Goal: Task Accomplishment & Management: Use online tool/utility

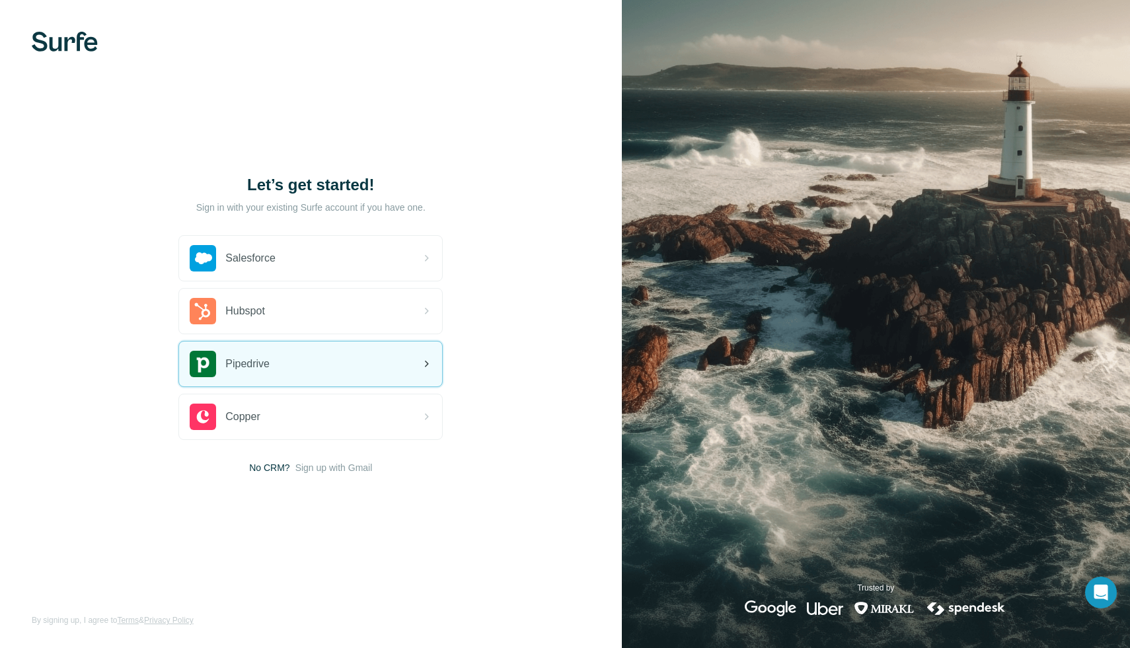
click at [245, 362] on span "Pipedrive" at bounding box center [247, 364] width 44 height 16
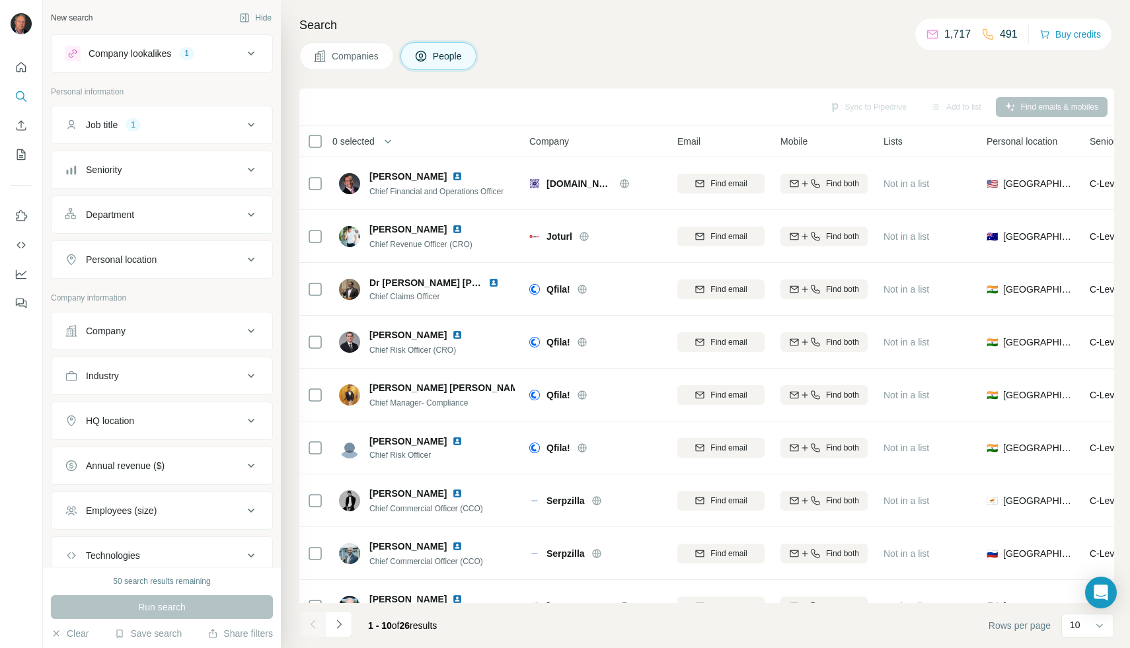
click at [956, 32] on p "1,717" at bounding box center [957, 34] width 26 height 16
click at [931, 38] on icon at bounding box center [932, 34] width 11 height 9
click at [322, 139] on icon at bounding box center [315, 142] width 16 height 16
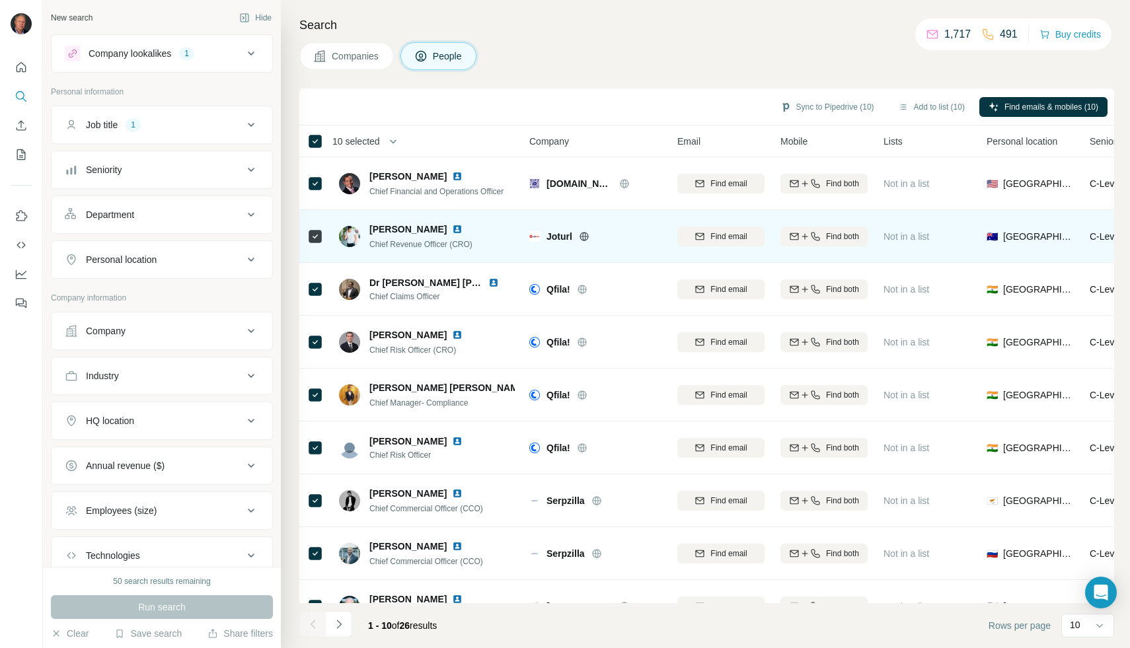
scroll to position [83, 0]
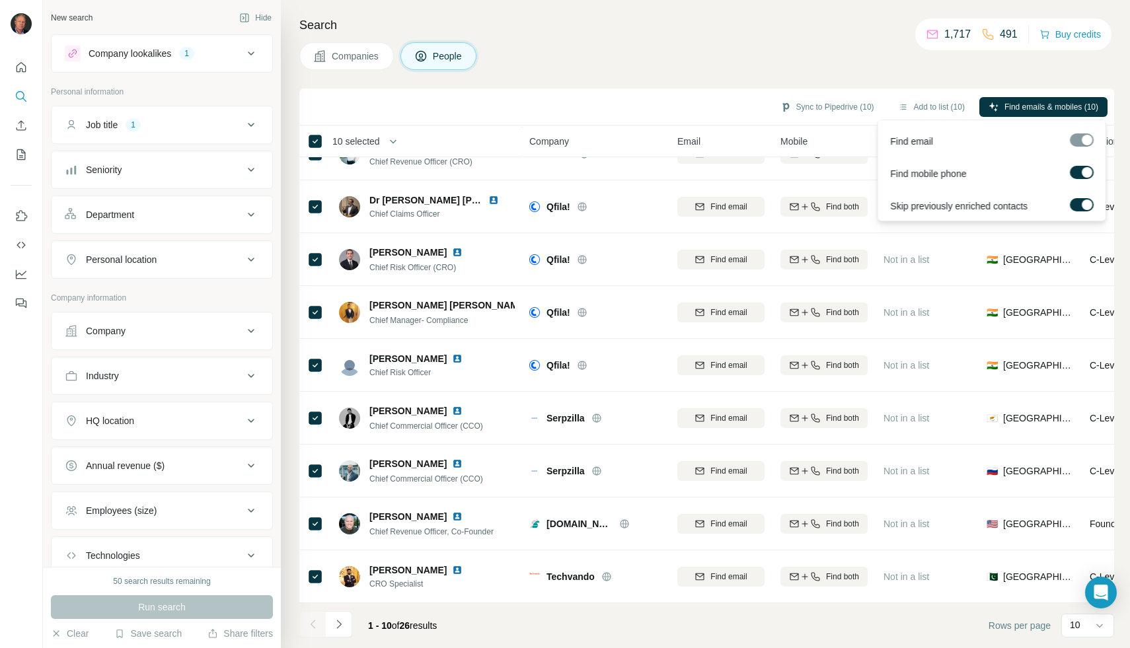
click at [1076, 171] on label at bounding box center [1082, 172] width 24 height 13
click at [1047, 107] on span "Find emails (10)" at bounding box center [1070, 107] width 57 height 12
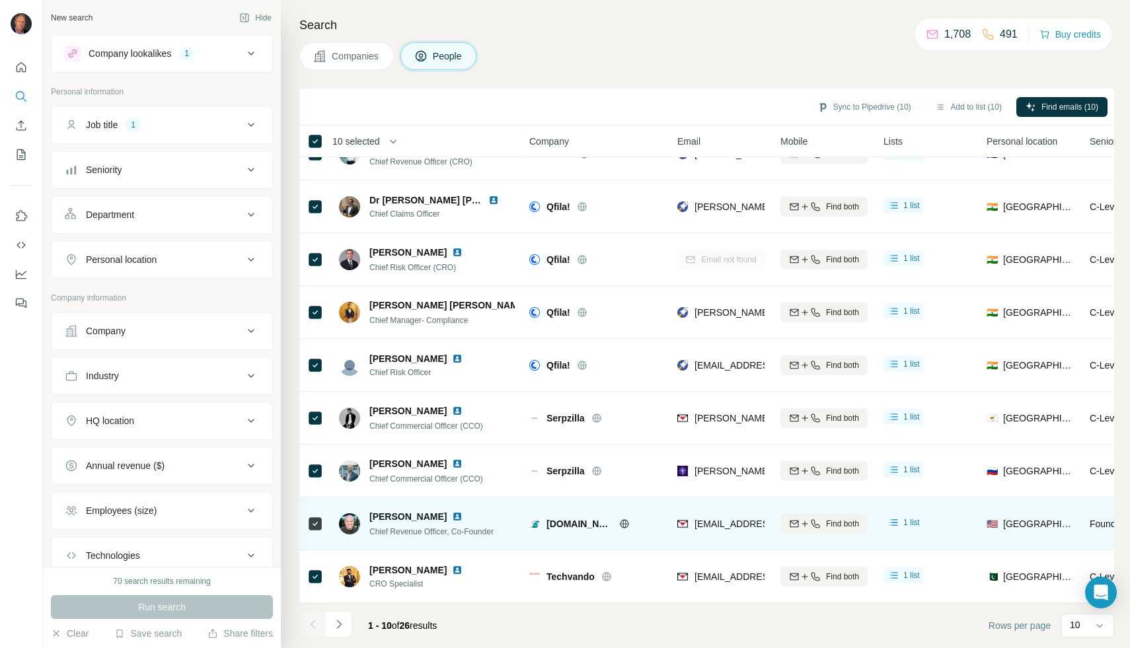
scroll to position [0, 0]
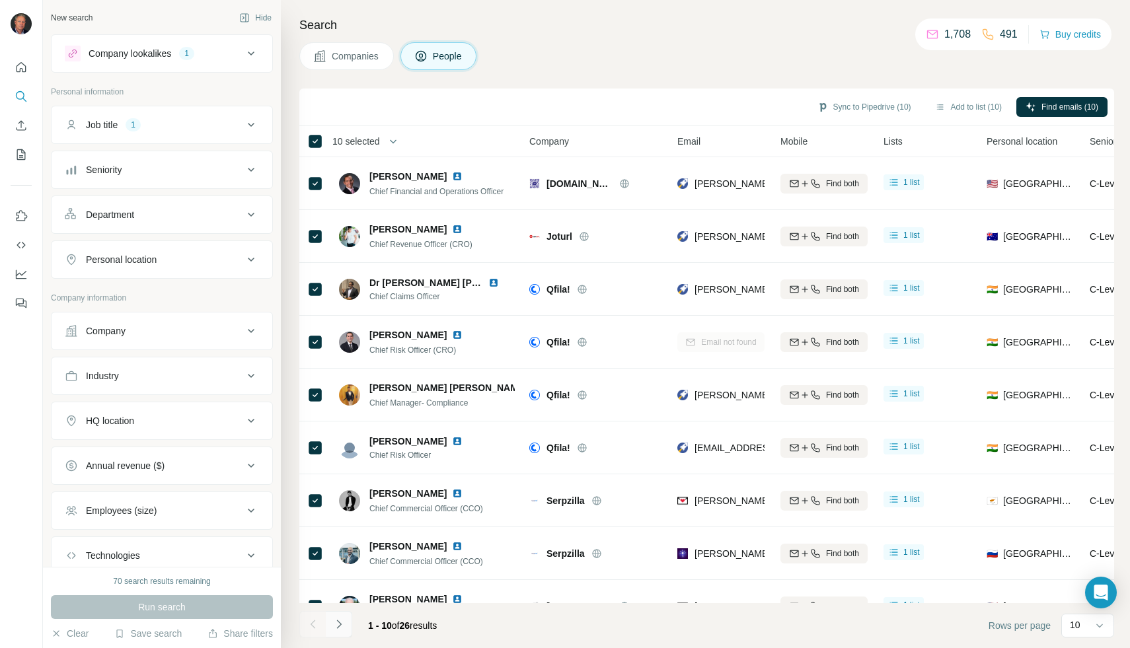
click at [344, 626] on icon "Navigate to next page" at bounding box center [338, 624] width 13 height 13
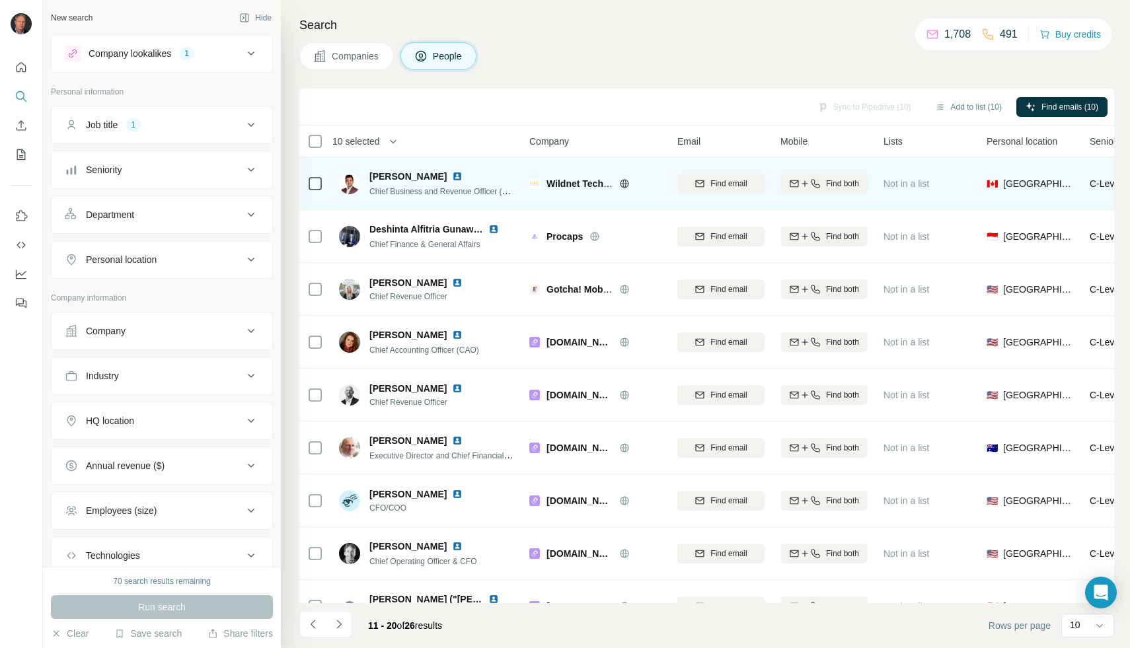
click at [556, 184] on span "Wildnet Technologies Review" at bounding box center [612, 183] width 130 height 11
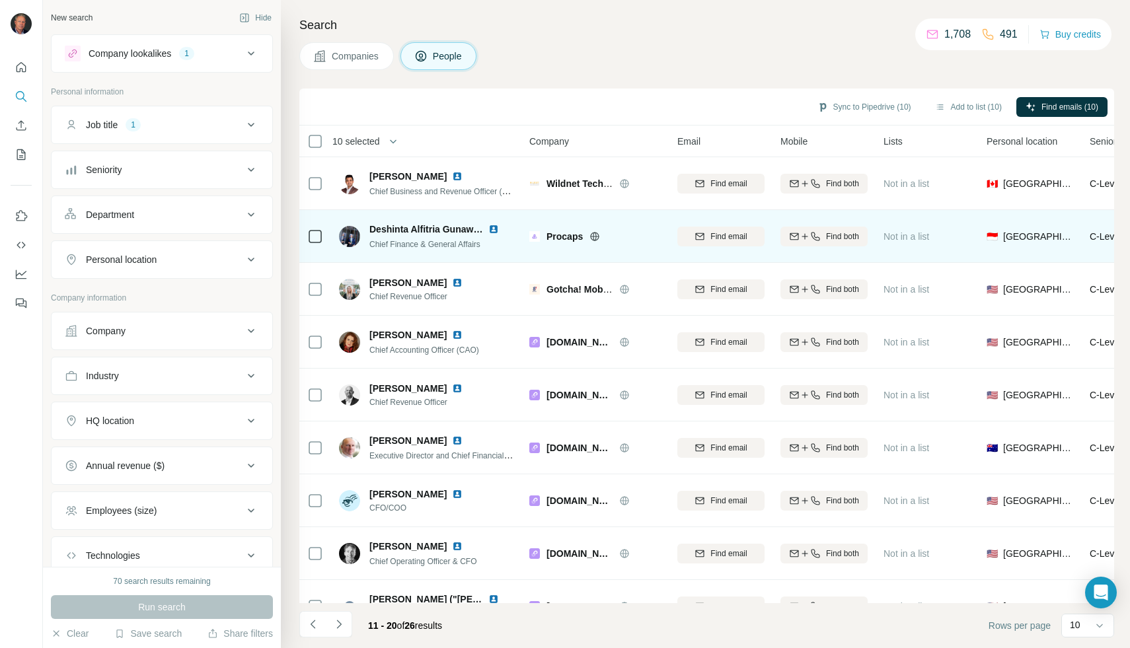
scroll to position [83, 0]
